Goal: Task Accomplishment & Management: Use online tool/utility

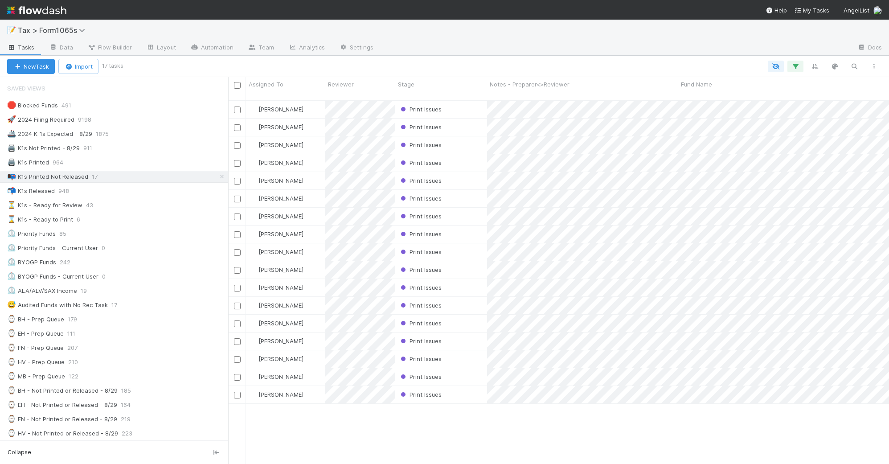
scroll to position [362, 653]
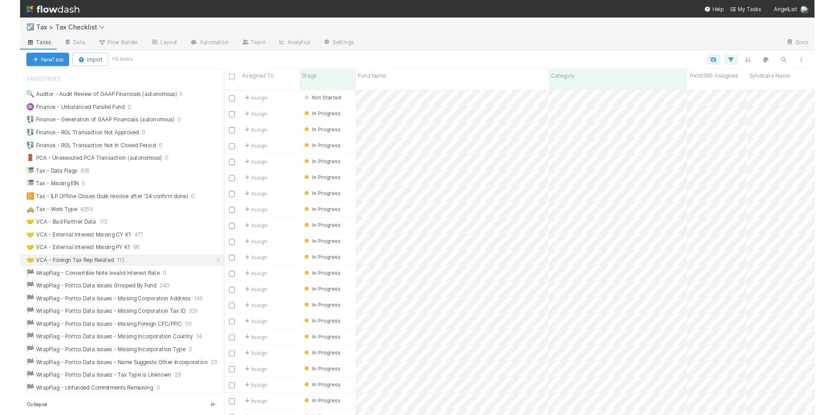
scroll to position [313, 599]
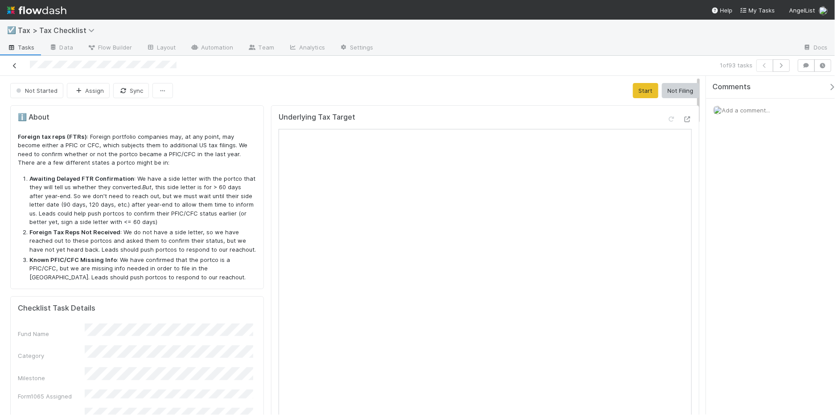
click at [12, 67] on icon at bounding box center [14, 66] width 9 height 6
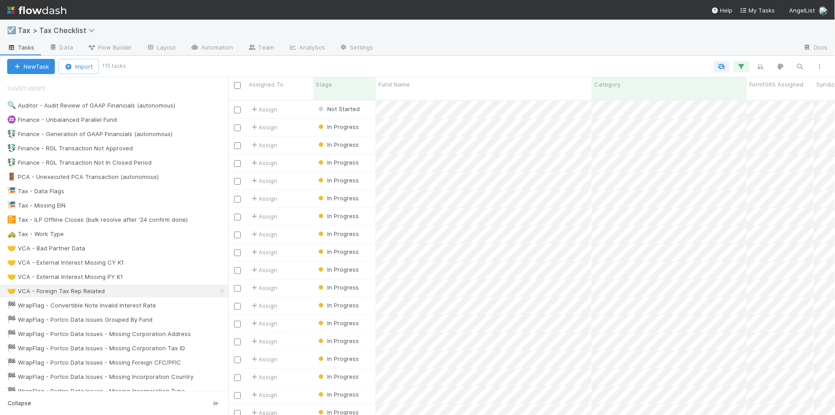
scroll to position [313, 599]
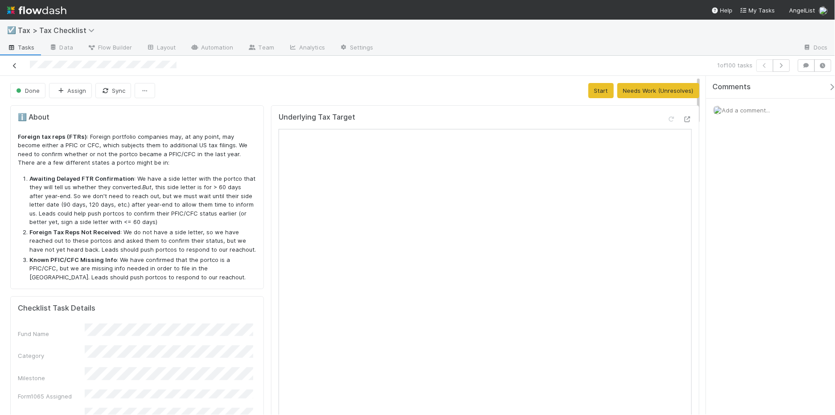
click at [13, 68] on icon at bounding box center [14, 66] width 9 height 6
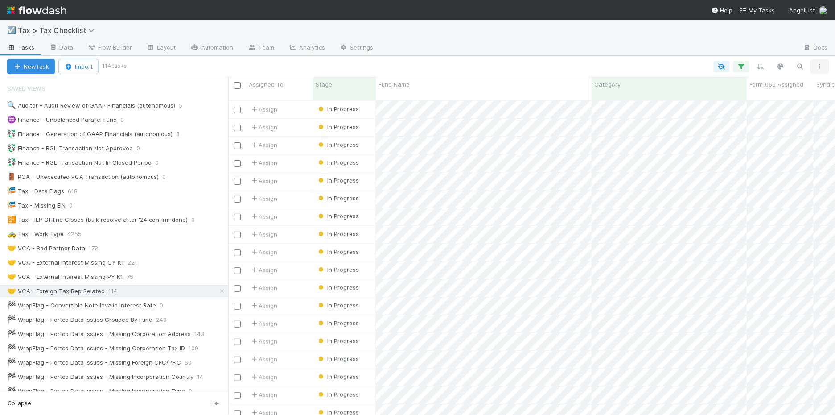
click at [818, 66] on icon "button" at bounding box center [819, 66] width 9 height 5
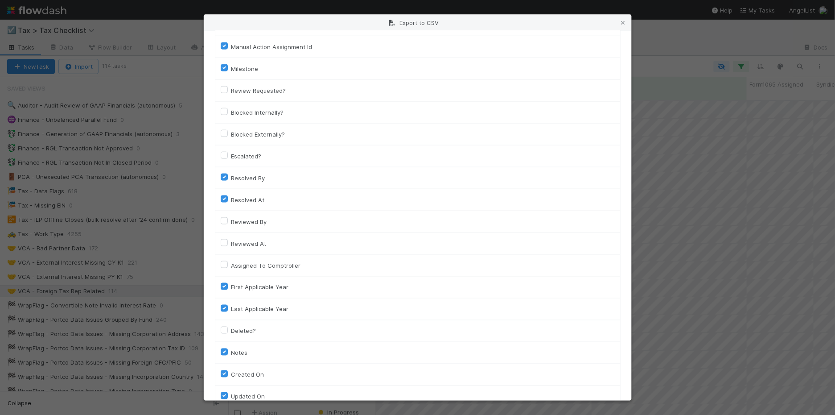
scroll to position [656, 0]
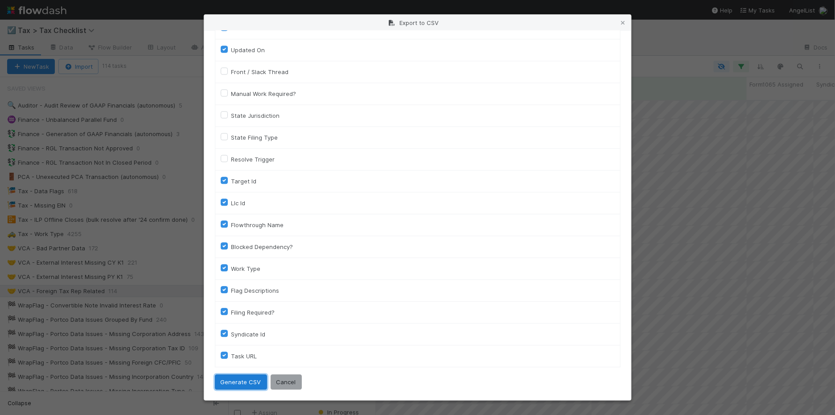
click at [244, 381] on button "Generate CSV" at bounding box center [241, 381] width 52 height 15
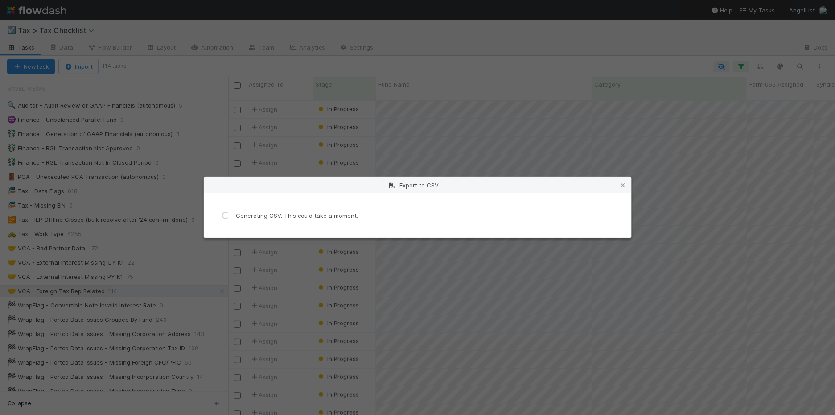
scroll to position [0, 0]
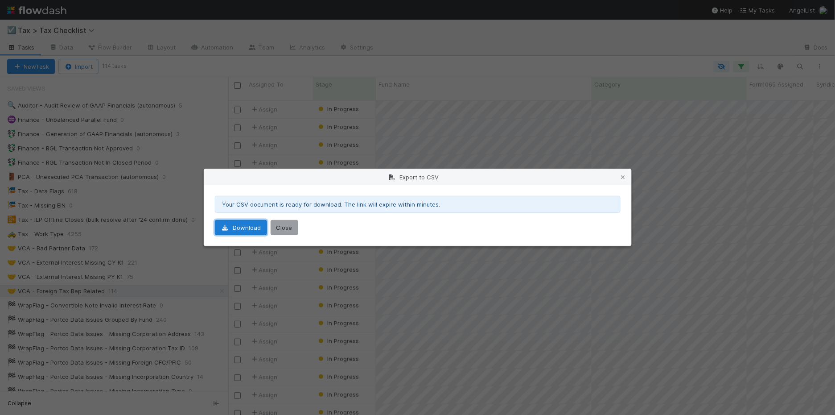
click at [239, 226] on link "Download" at bounding box center [241, 227] width 52 height 15
click at [625, 176] on icon at bounding box center [623, 177] width 9 height 6
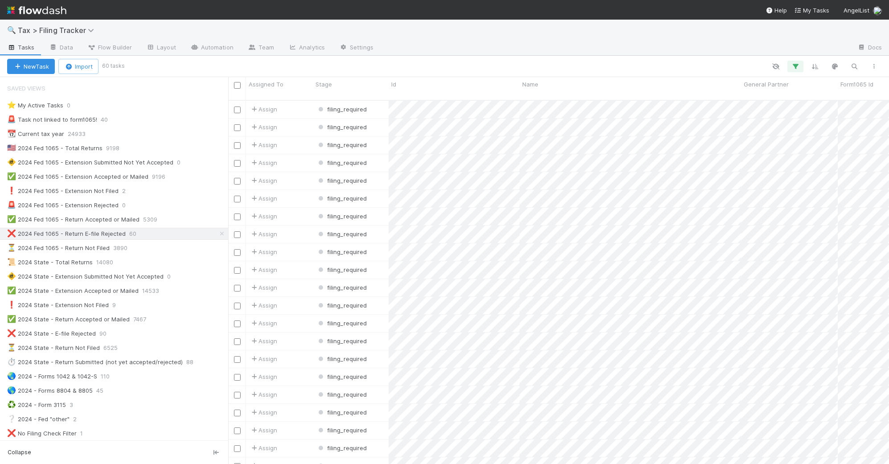
scroll to position [362, 653]
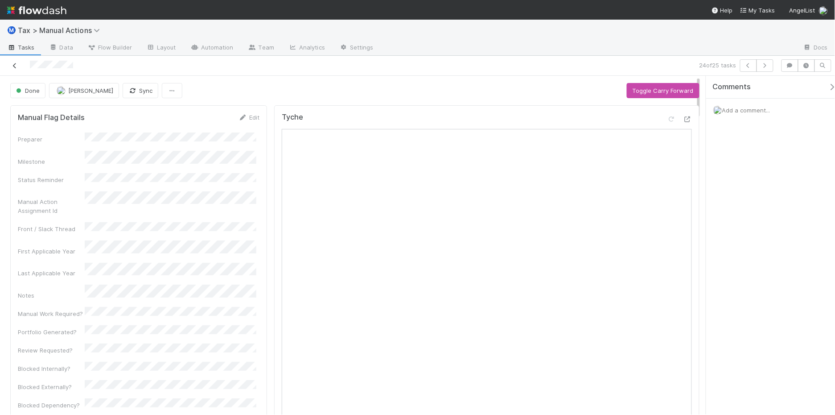
click at [14, 66] on icon at bounding box center [14, 66] width 9 height 6
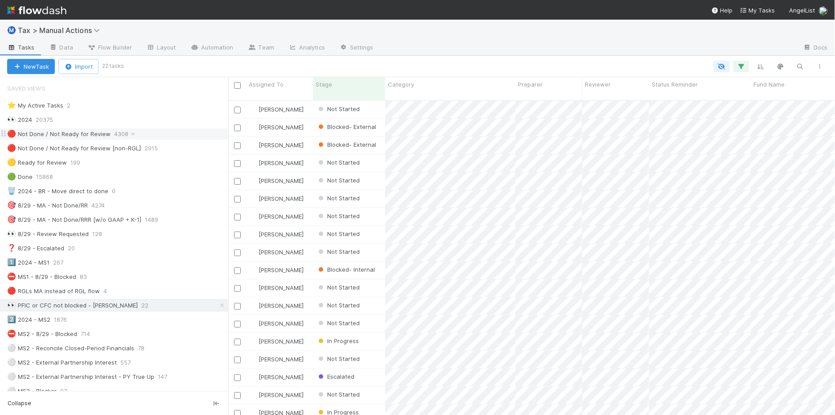
click at [173, 137] on div "🔴 Not Done / Not Ready for Review 4308" at bounding box center [117, 133] width 221 height 11
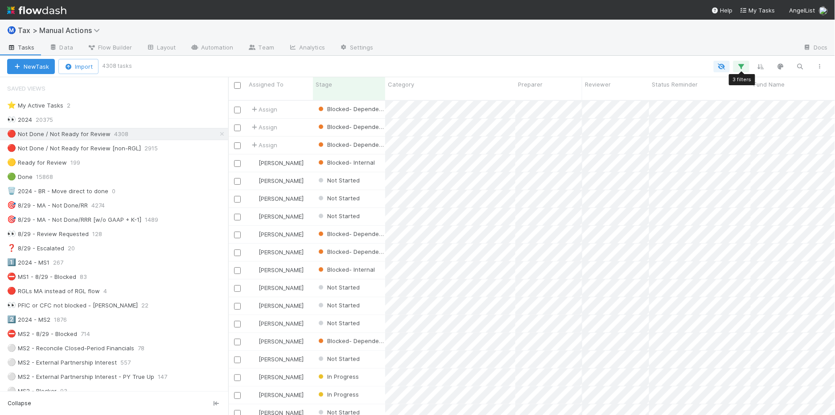
scroll to position [313, 599]
click at [741, 66] on icon "button" at bounding box center [741, 66] width 9 height 8
click at [485, 169] on icon at bounding box center [481, 170] width 9 height 5
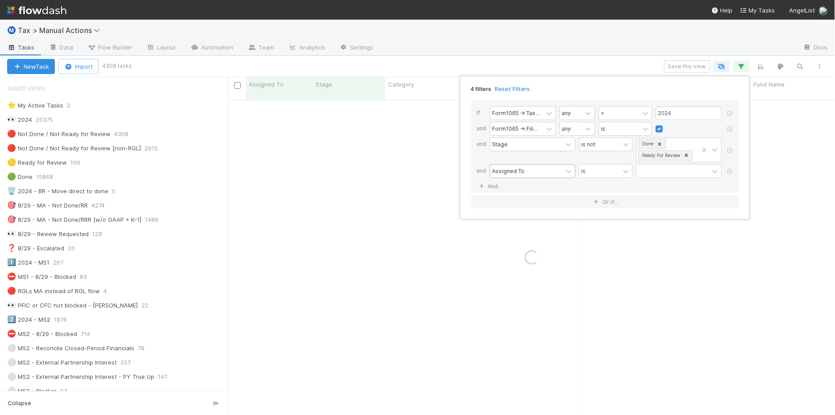
click at [520, 173] on div "Assigned To" at bounding box center [508, 171] width 33 height 8
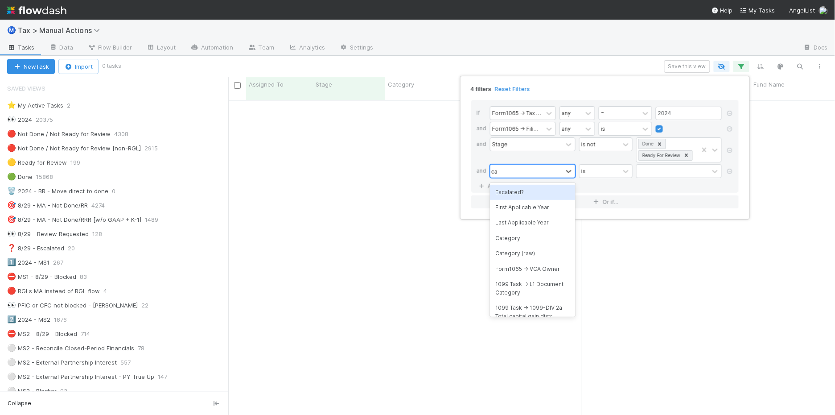
type input "cat"
click at [525, 195] on div "Category" at bounding box center [533, 192] width 86 height 15
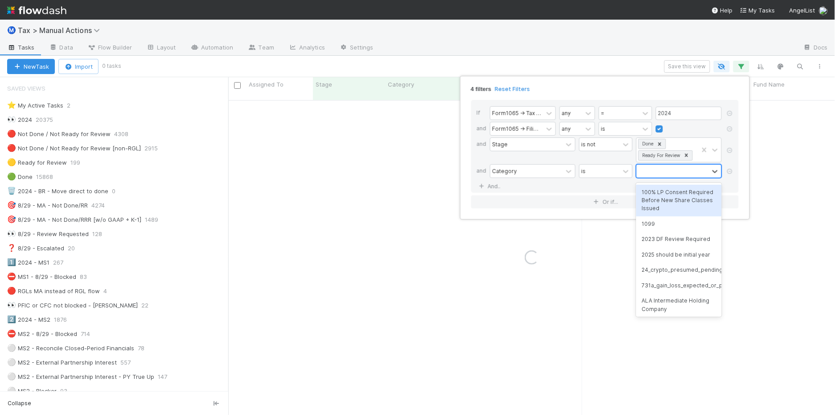
click at [656, 173] on div at bounding box center [673, 171] width 72 height 13
type input "11"
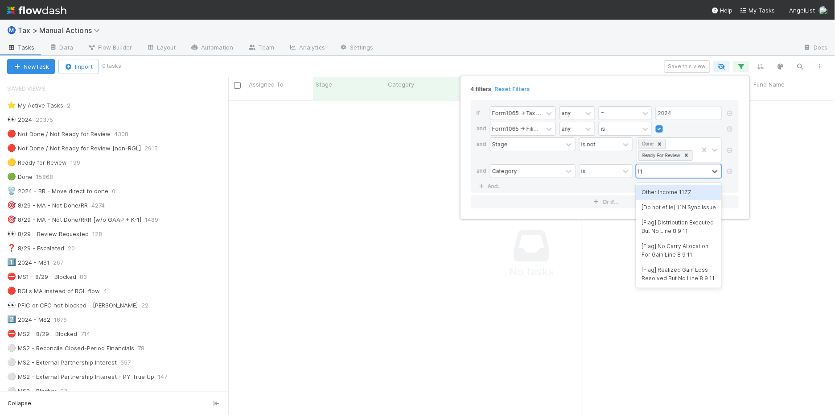
click at [674, 195] on div "Other Income 11ZZ" at bounding box center [679, 192] width 86 height 15
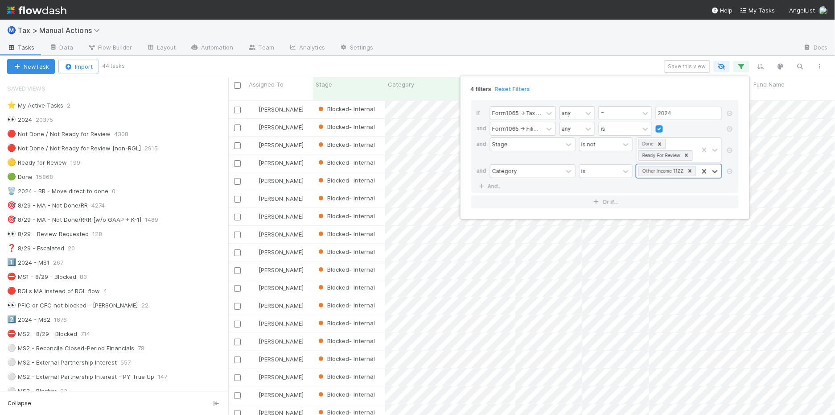
scroll to position [313, 599]
click at [417, 52] on div "4 filters Reset Filters If Form1065 -> Tax Year any = 2024 and Form1065 -> Fili…" at bounding box center [417, 207] width 835 height 415
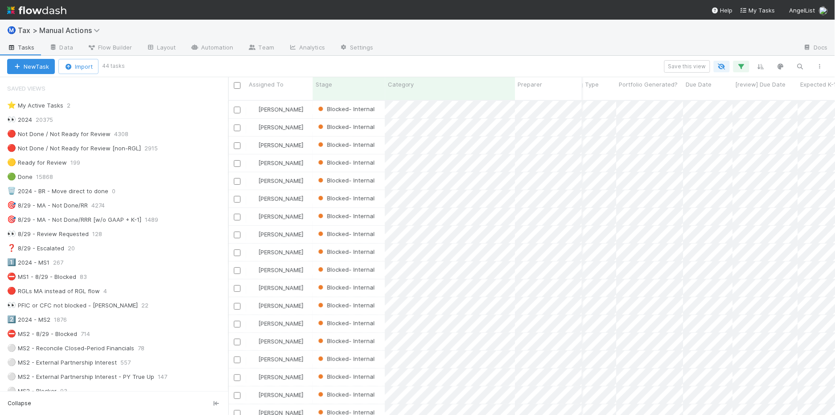
scroll to position [0, 0]
click at [743, 68] on icon "button" at bounding box center [741, 66] width 9 height 8
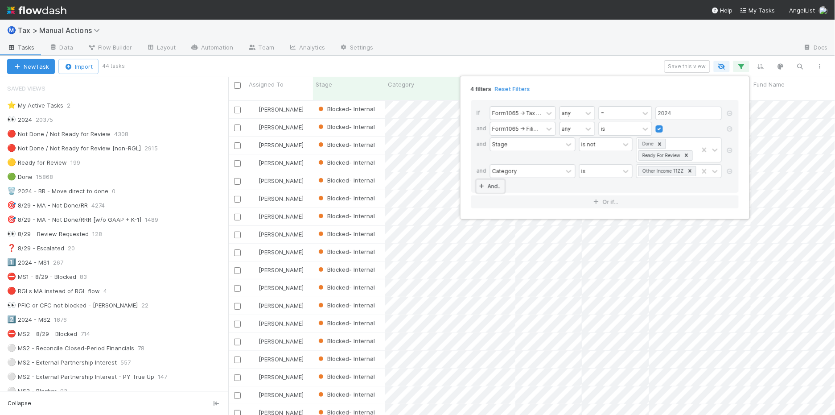
click at [487, 185] on link "And.." at bounding box center [491, 186] width 28 height 13
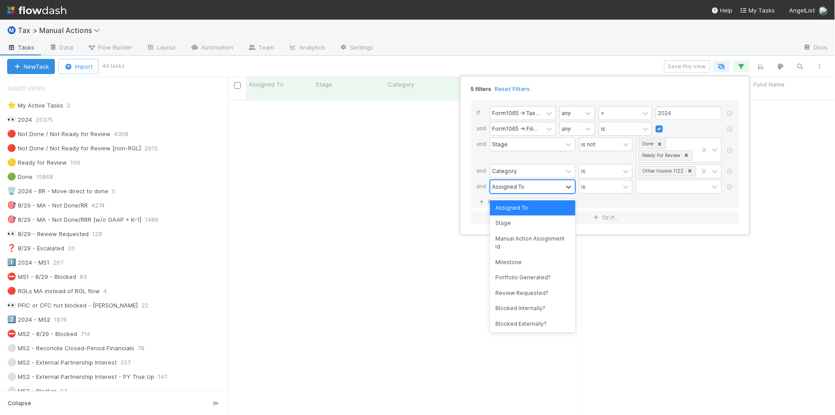
click at [504, 188] on div "Assigned To" at bounding box center [508, 186] width 33 height 8
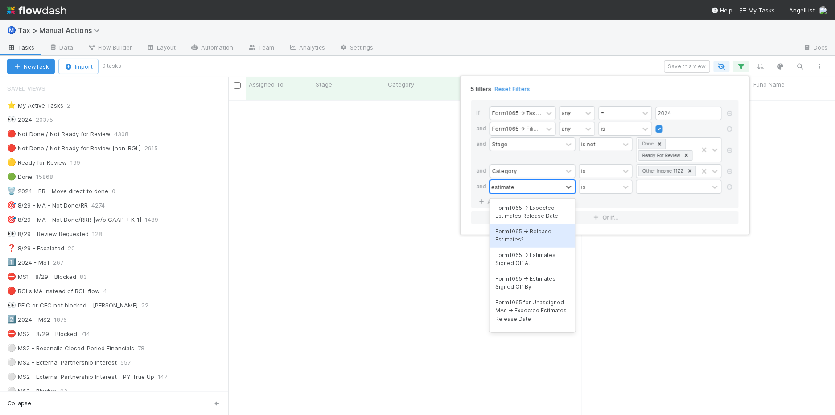
type input "estimates"
click at [547, 230] on div "Form1065 -> Estimates Signed Off By" at bounding box center [533, 227] width 86 height 24
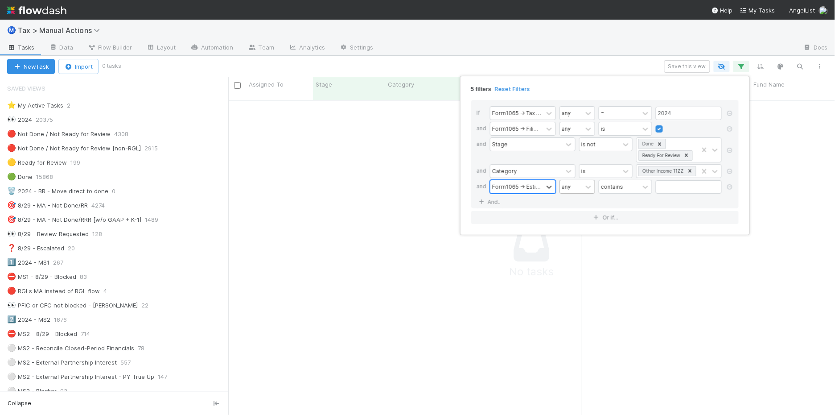
click at [578, 192] on div "any" at bounding box center [571, 186] width 22 height 13
click at [627, 190] on div "contains" at bounding box center [619, 186] width 40 height 13
click at [631, 320] on div "is not empty" at bounding box center [626, 322] width 54 height 15
click at [732, 189] on icon at bounding box center [729, 186] width 9 height 5
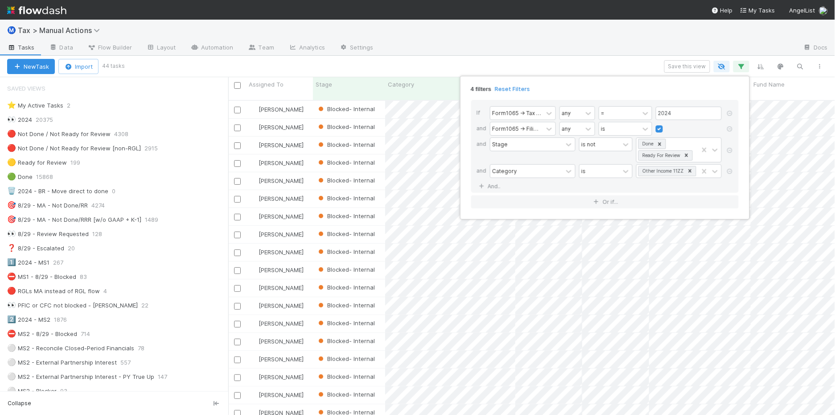
click at [535, 57] on div "4 filters Reset Filters If Form1065 -> Tax Year any = 2024 and Form1065 -> Fili…" at bounding box center [417, 207] width 835 height 415
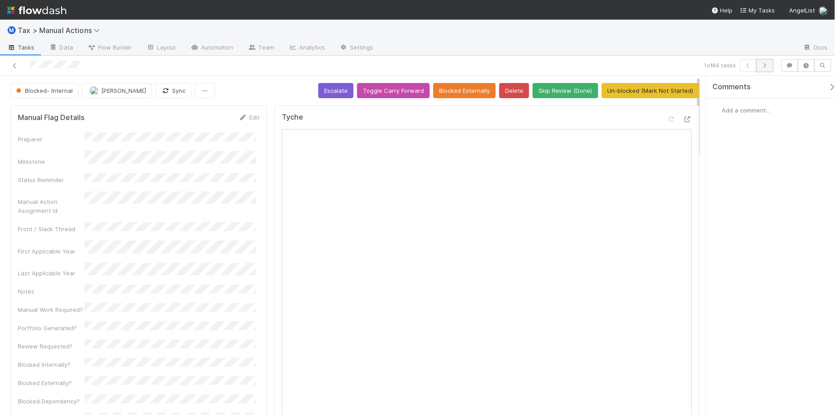
click at [766, 65] on icon "button" at bounding box center [765, 65] width 9 height 5
click at [768, 67] on icon "button" at bounding box center [765, 65] width 9 height 5
click at [768, 68] on icon "button" at bounding box center [765, 65] width 9 height 5
click at [761, 65] on icon "button" at bounding box center [765, 65] width 9 height 5
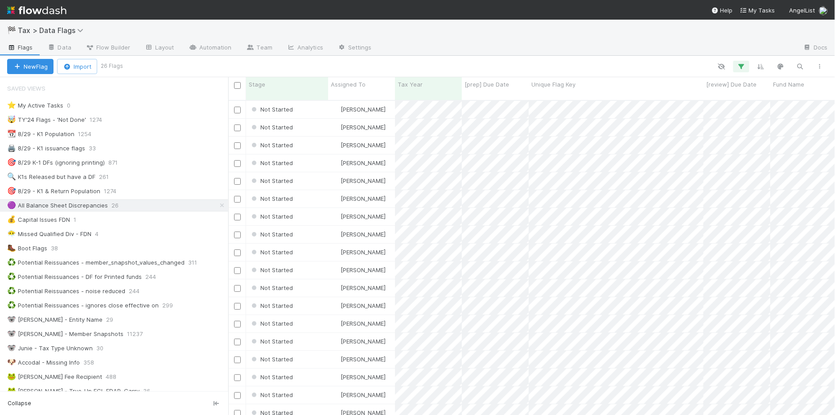
scroll to position [313, 599]
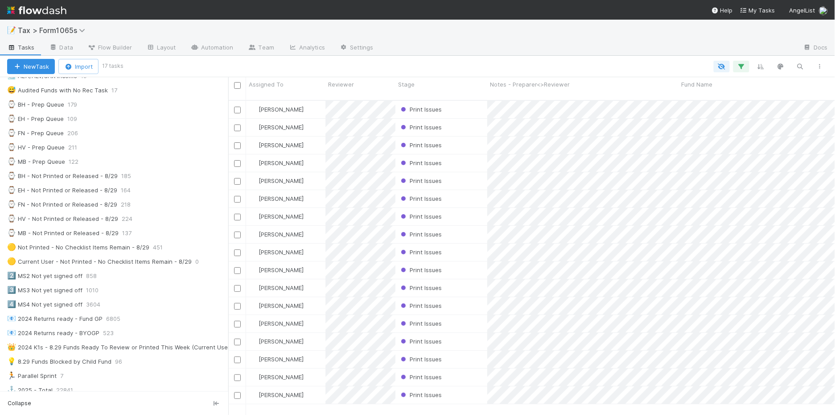
scroll to position [279, 0]
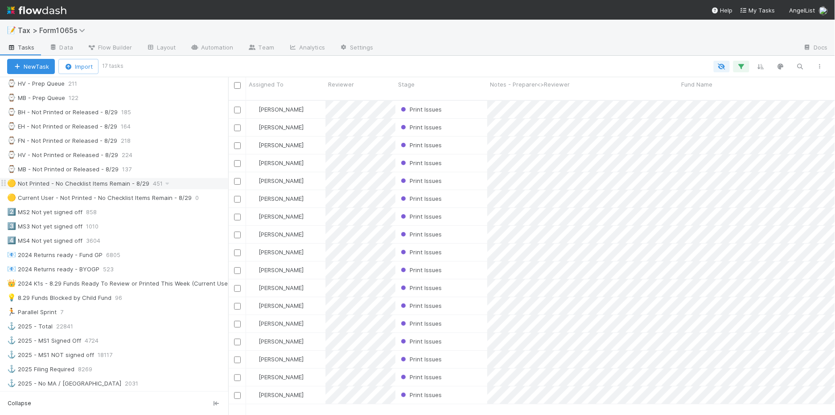
click at [193, 189] on div "🟡 Not Printed - No Checklist Items Remain - 8/29 451" at bounding box center [117, 183] width 221 height 11
